Goal: Check status: Check status

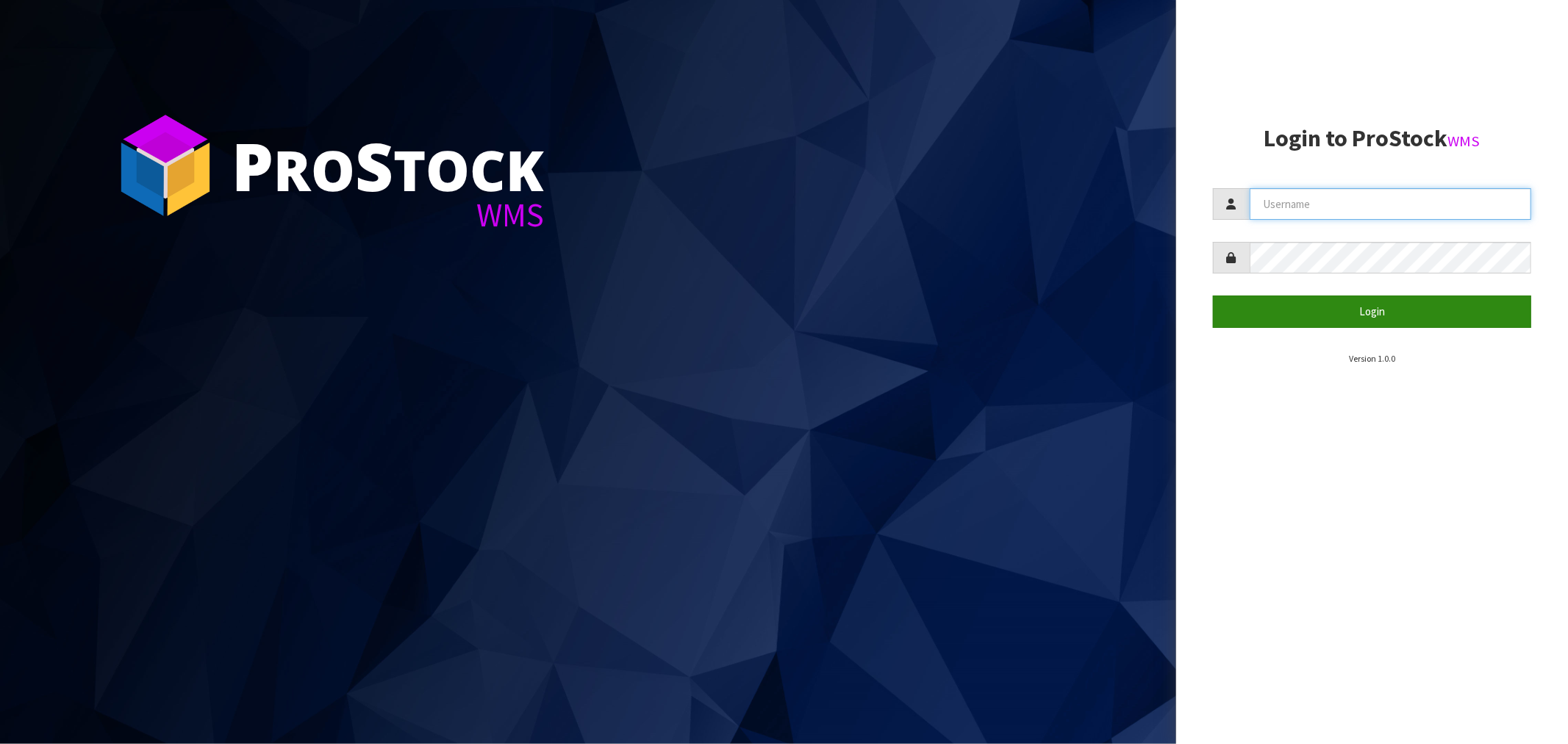
type input "Salehaben@cwl.co.nz"
click at [1364, 304] on button "Login" at bounding box center [1372, 311] width 319 height 31
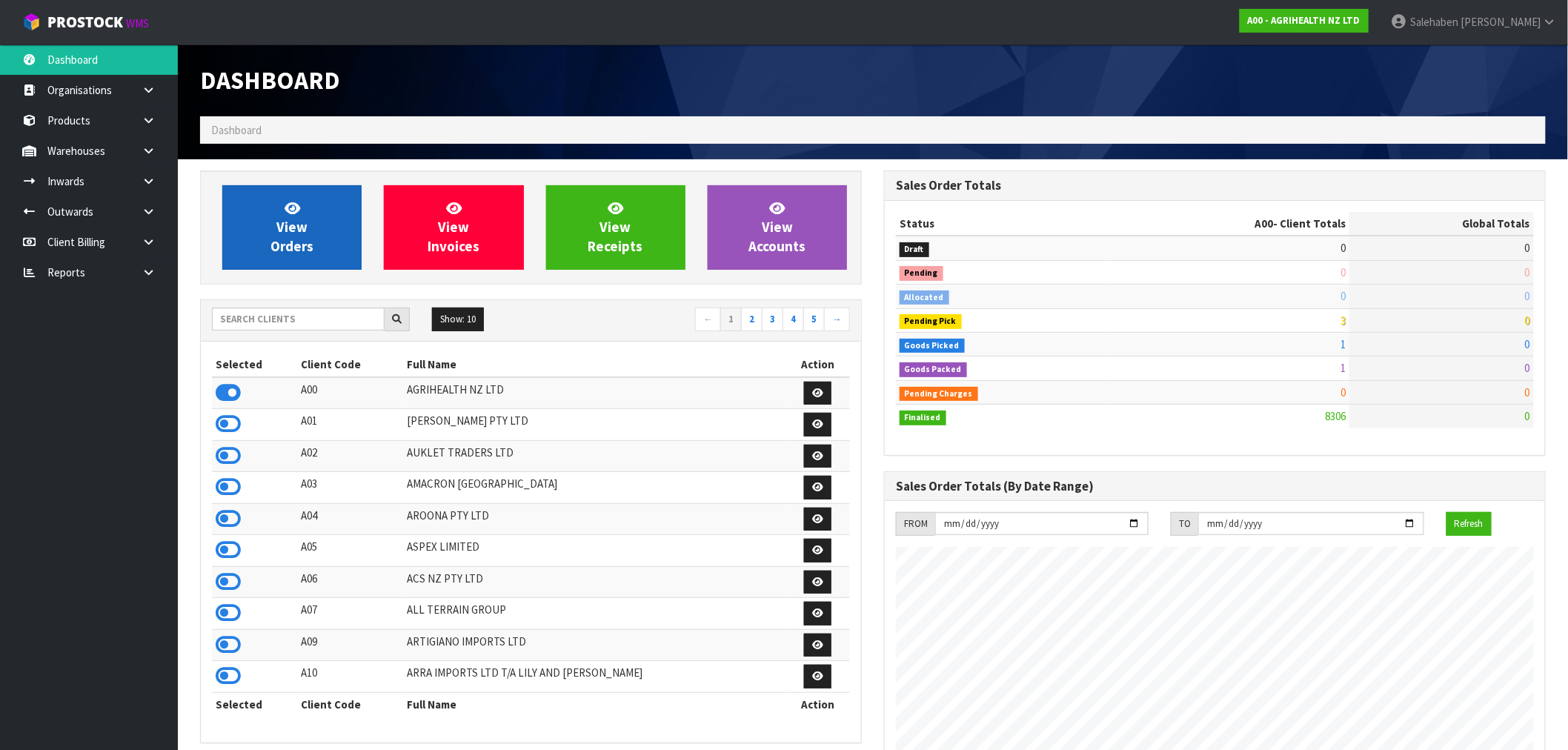
scroll to position [1123, 684]
click at [286, 306] on div "Show: 10 5 10 25 50 ← 1 2 3 4 5 →" at bounding box center [531, 321] width 660 height 41
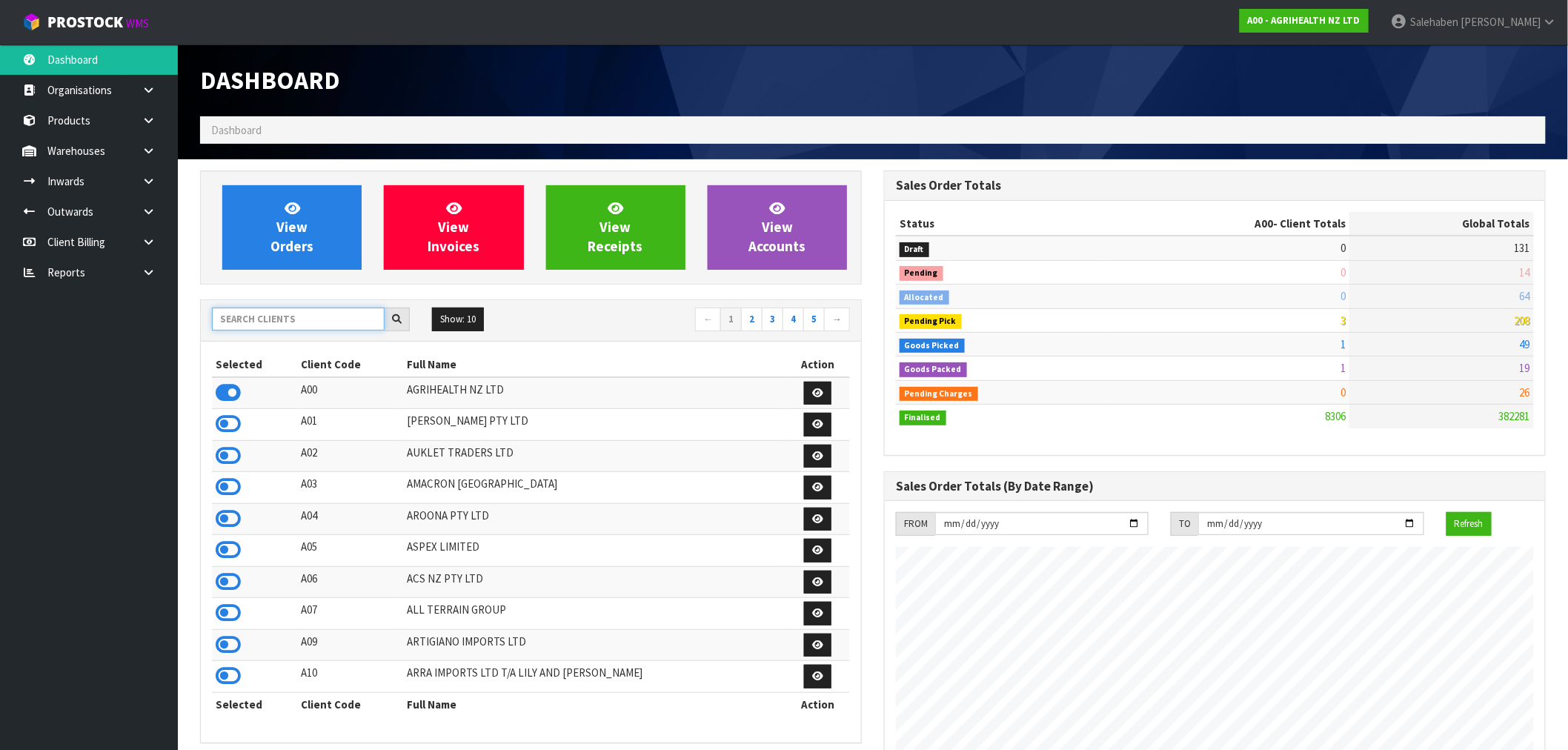
click at [286, 315] on input "text" at bounding box center [298, 319] width 173 height 23
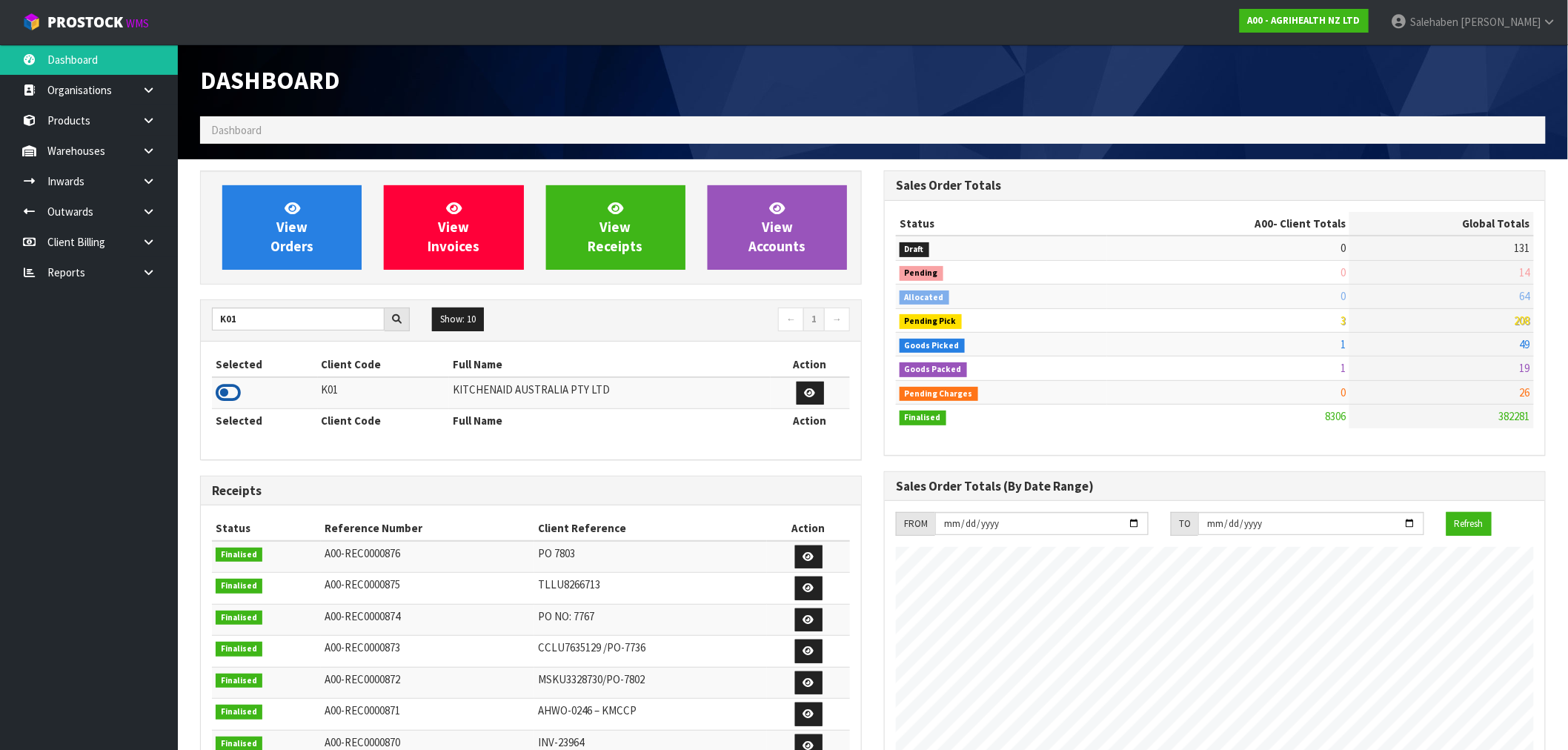
click at [221, 398] on icon at bounding box center [228, 392] width 25 height 22
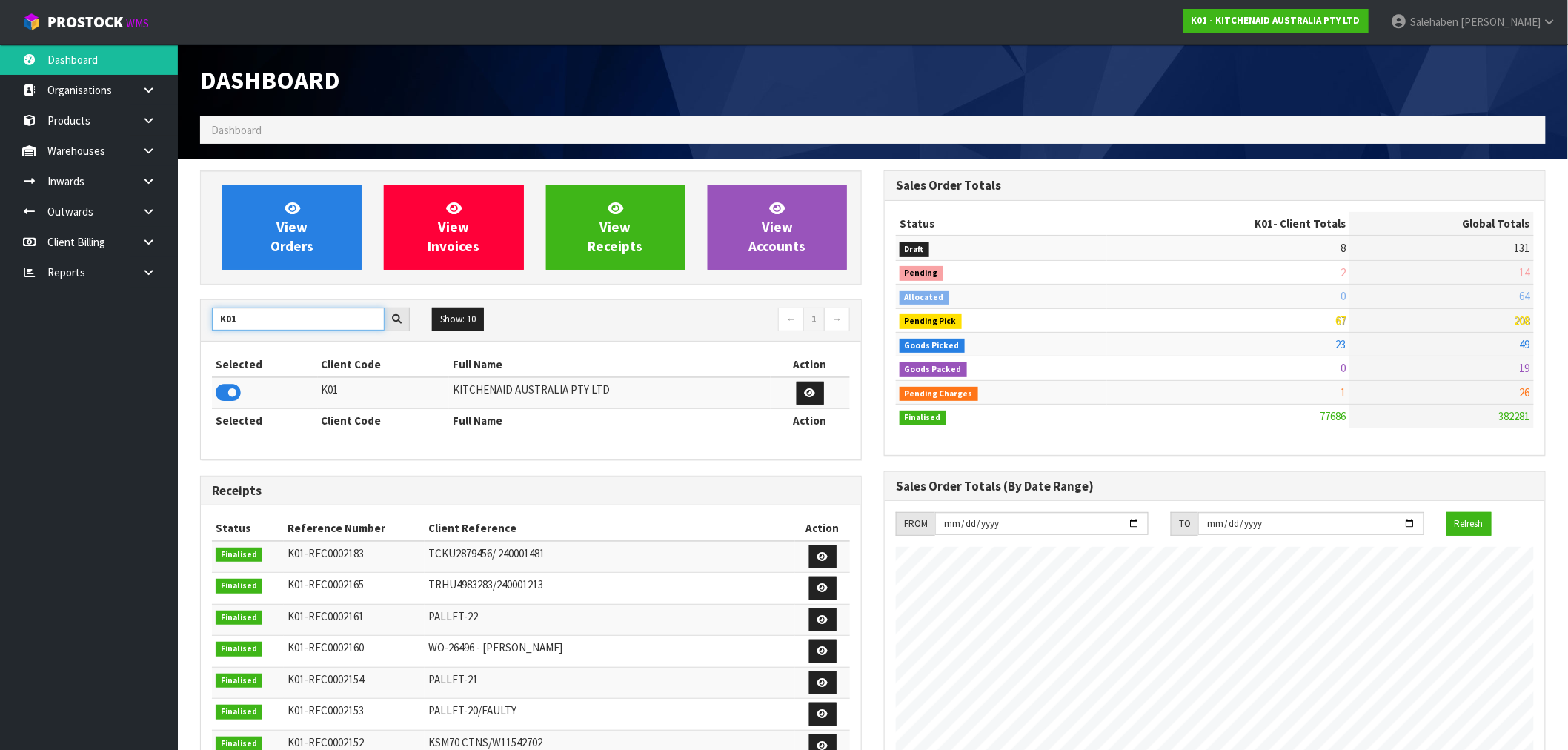
drag, startPoint x: 235, startPoint y: 321, endPoint x: 208, endPoint y: 332, distance: 29.2
click at [208, 332] on div "K01 Show: 10 5 10 25 50 ← 1 →" at bounding box center [531, 321] width 660 height 26
click at [226, 390] on icon at bounding box center [228, 392] width 25 height 22
drag, startPoint x: 243, startPoint y: 319, endPoint x: 199, endPoint y: 337, distance: 47.5
click at [199, 337] on div "View Orders View Invoices View Receipts View Accounts C11 Show: 10 5 10 25 50 ←…" at bounding box center [531, 620] width 684 height 900
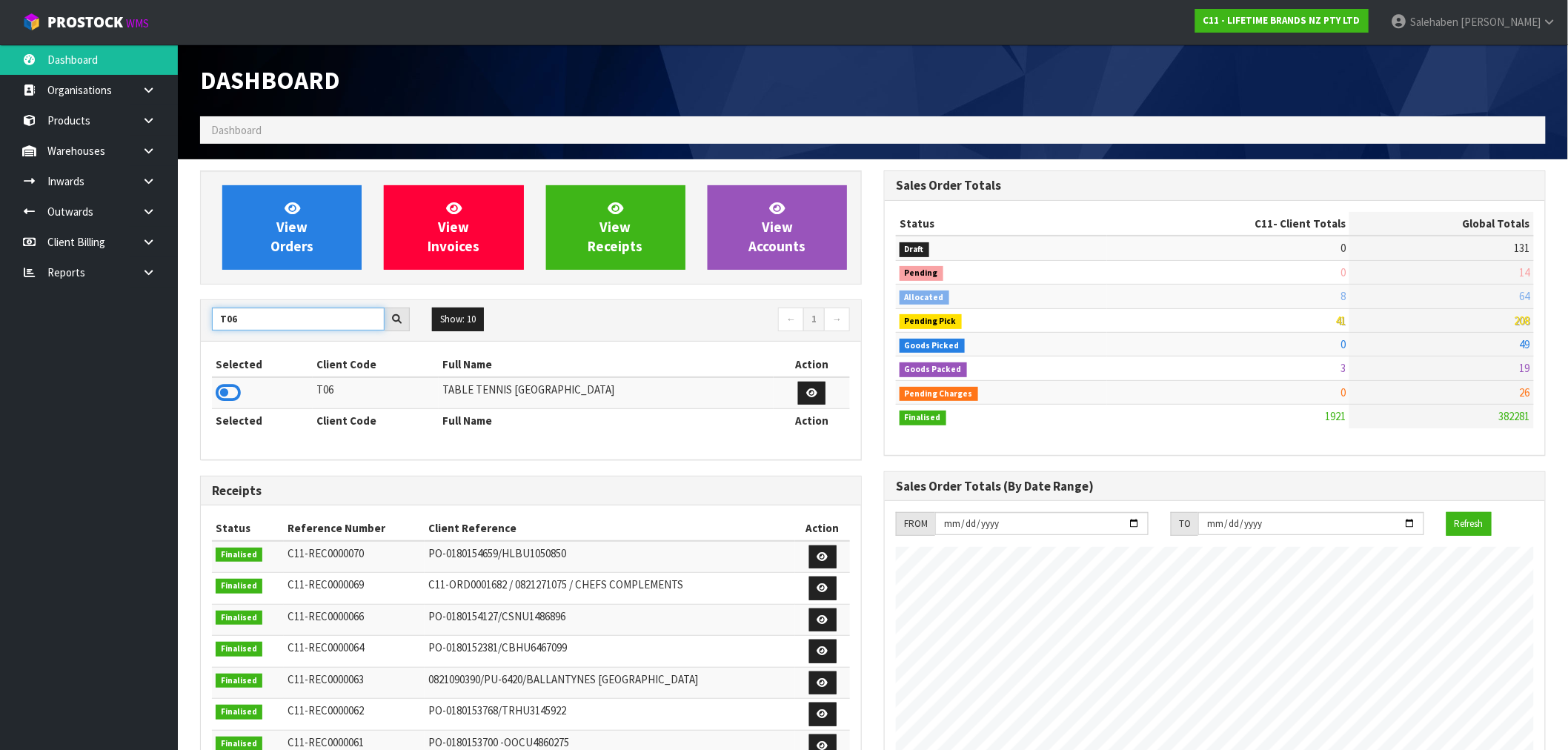
type input "T06"
